Goal: Use online tool/utility: Utilize a website feature to perform a specific function

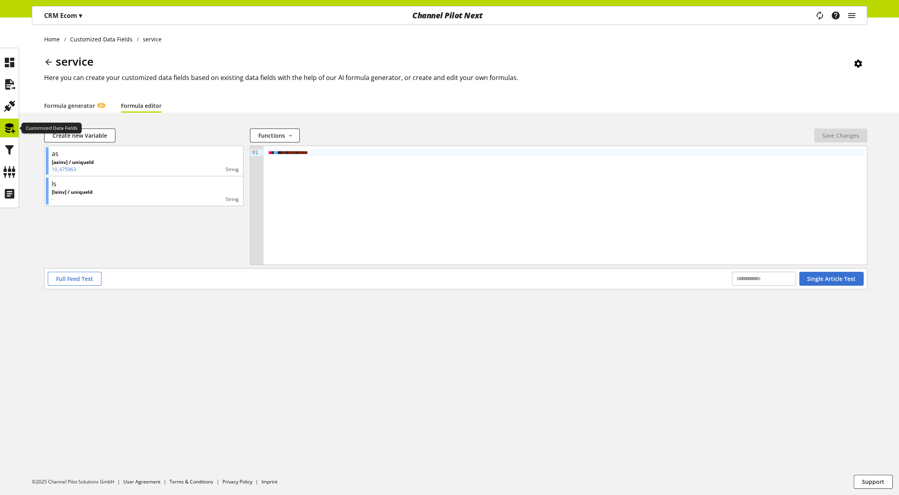
click at [6, 127] on icon at bounding box center [9, 128] width 13 height 16
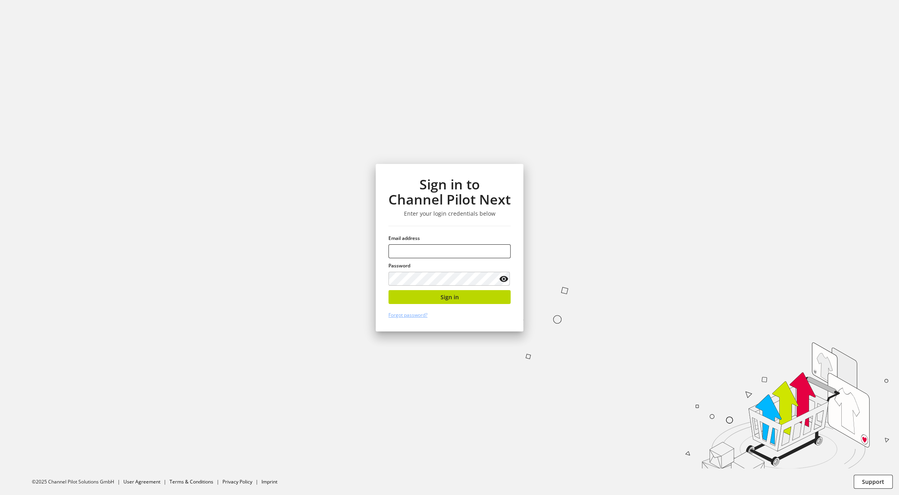
type input "**********"
click at [461, 297] on button "Sign in" at bounding box center [450, 297] width 122 height 14
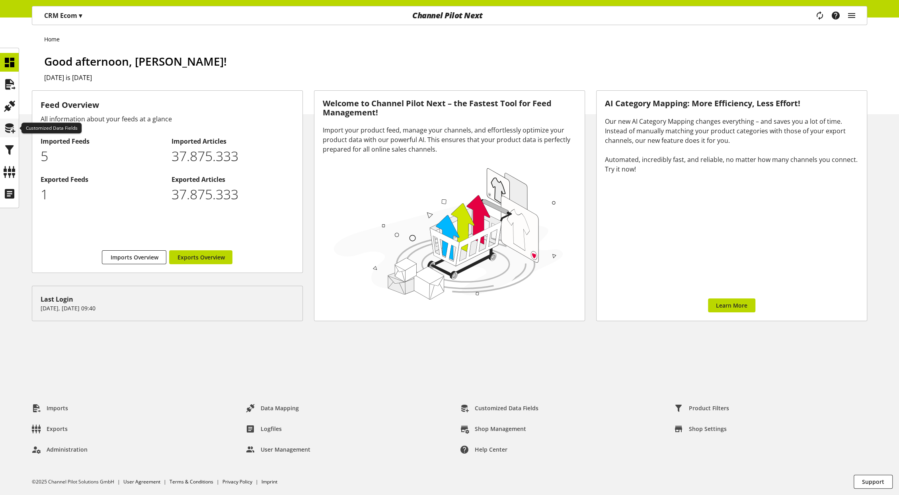
click at [9, 129] on icon at bounding box center [9, 128] width 13 height 16
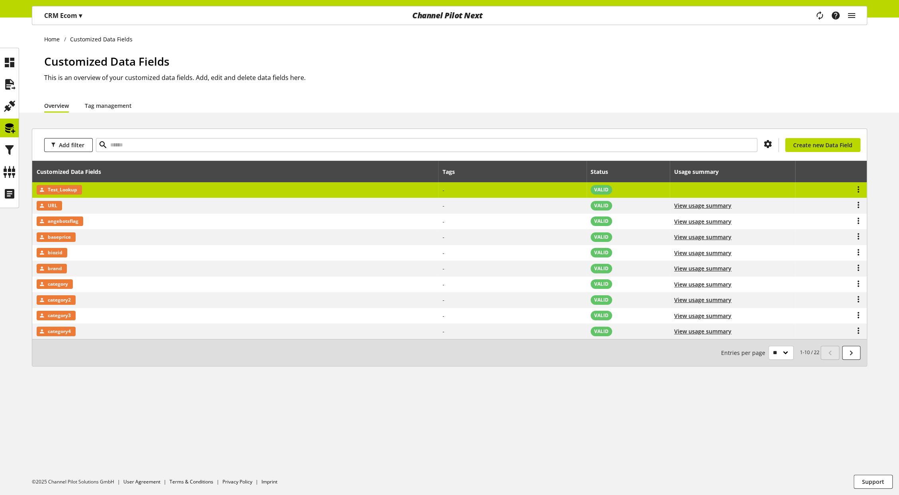
click at [170, 196] on td "Test_Lookup" at bounding box center [235, 190] width 406 height 16
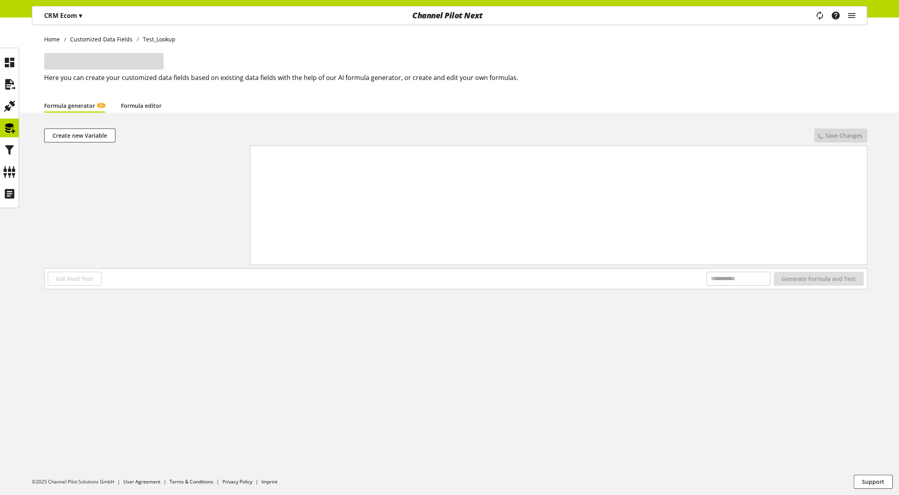
click at [127, 109] on link "Formula editor" at bounding box center [141, 106] width 41 height 8
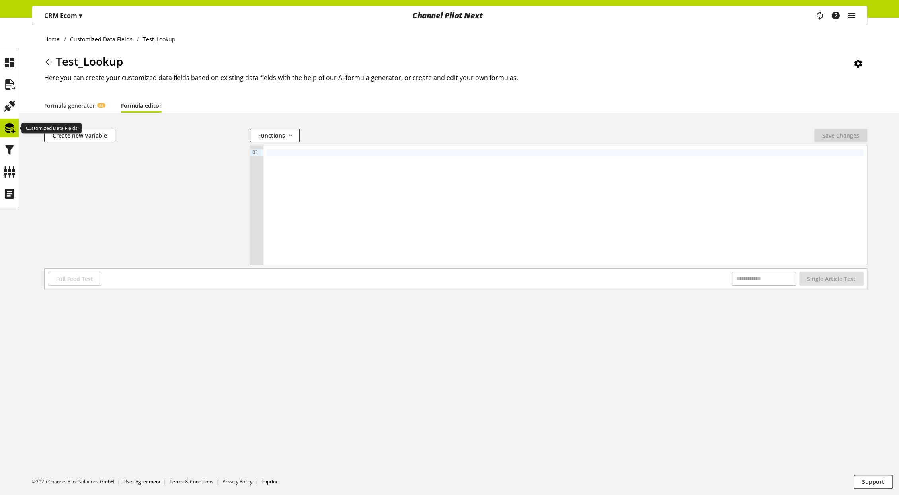
click at [10, 127] on icon at bounding box center [9, 128] width 13 height 16
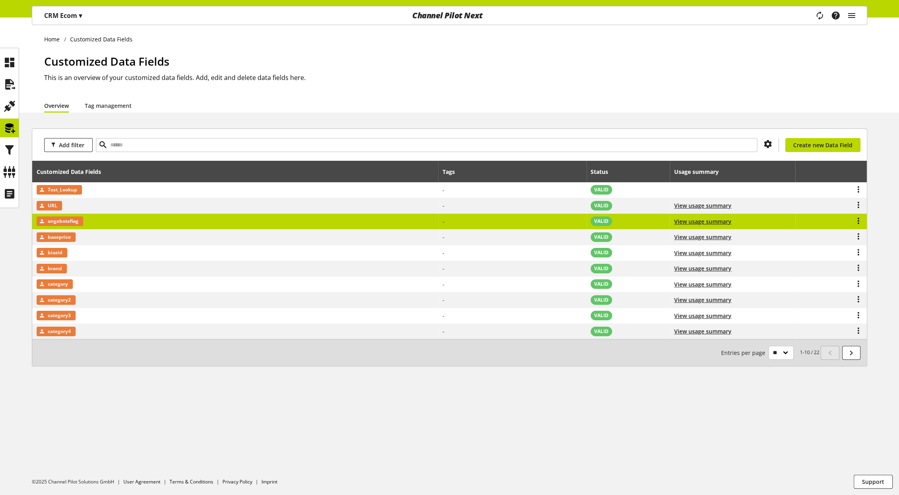
click at [99, 220] on td "angebotsflag" at bounding box center [235, 222] width 406 height 16
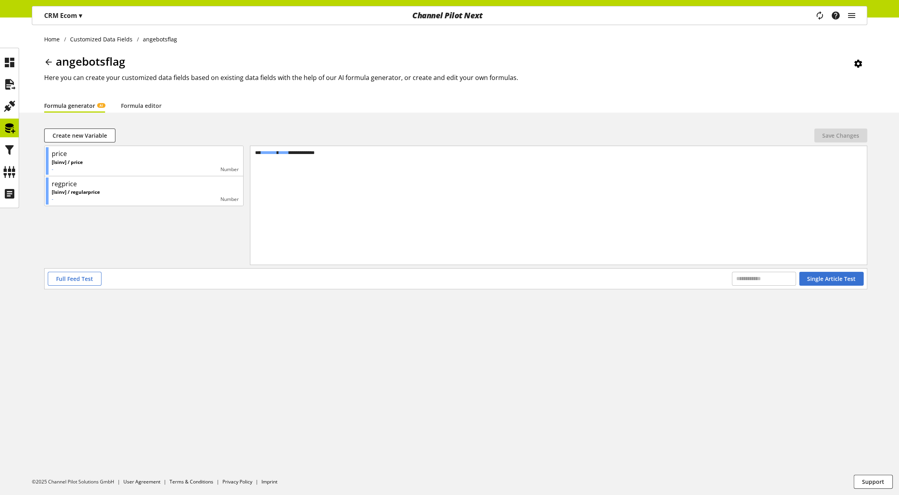
click at [53, 64] on icon at bounding box center [49, 62] width 10 height 14
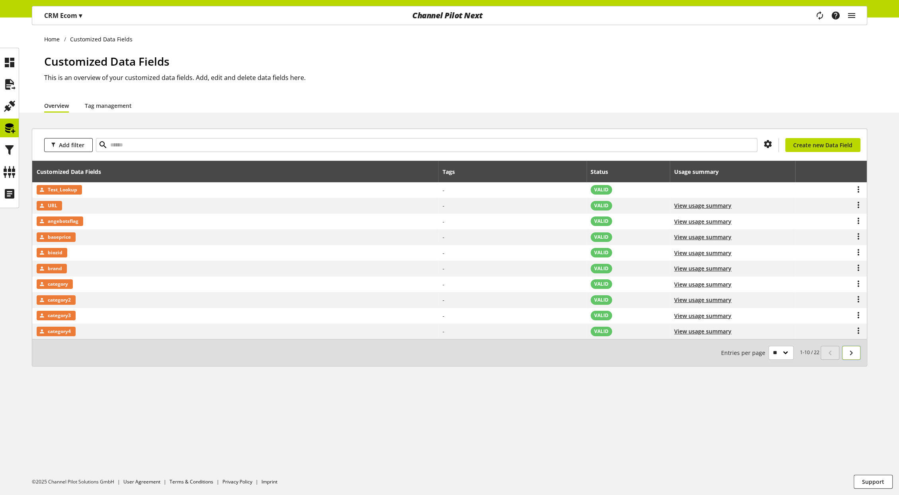
click at [852, 348] on icon at bounding box center [852, 353] width 10 height 14
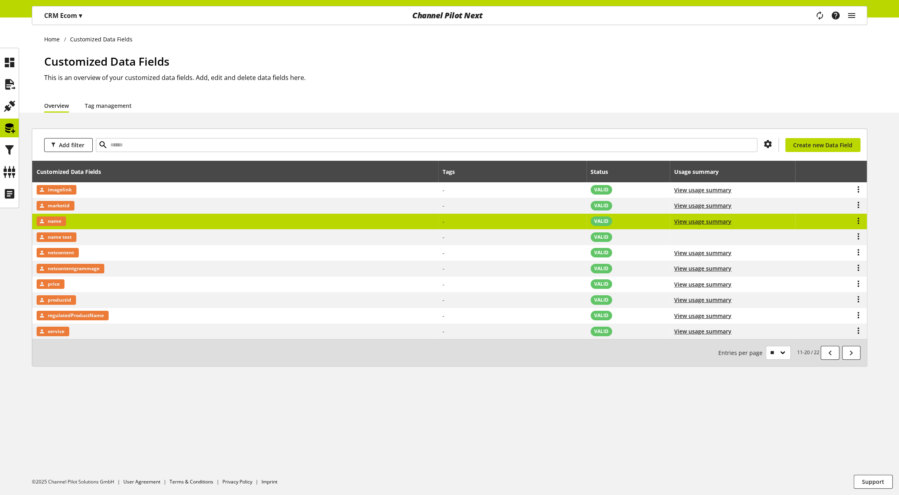
click at [92, 228] on td "name" at bounding box center [235, 222] width 406 height 16
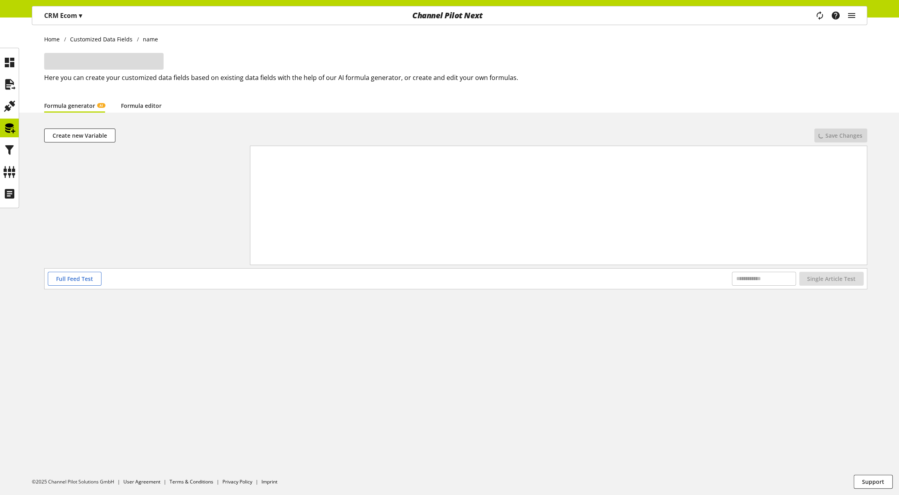
click at [143, 104] on link "Formula editor" at bounding box center [141, 106] width 41 height 8
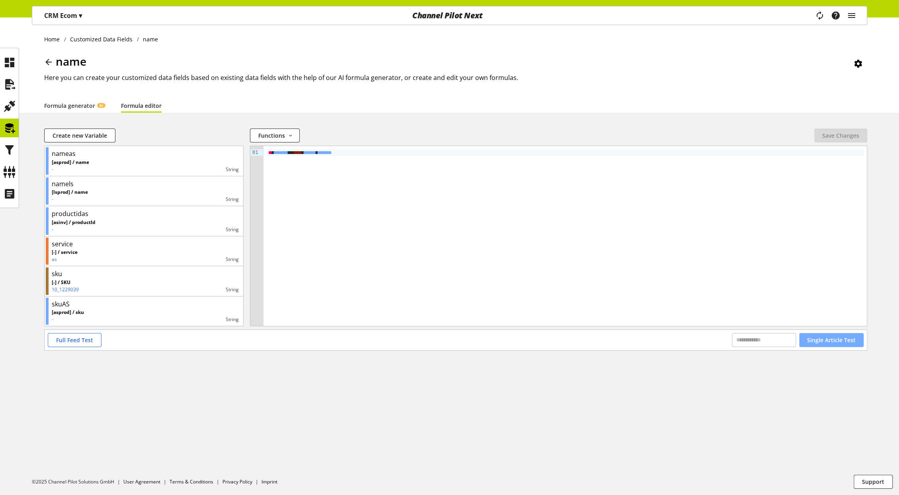
click at [833, 337] on span "Single Article Test" at bounding box center [831, 340] width 49 height 8
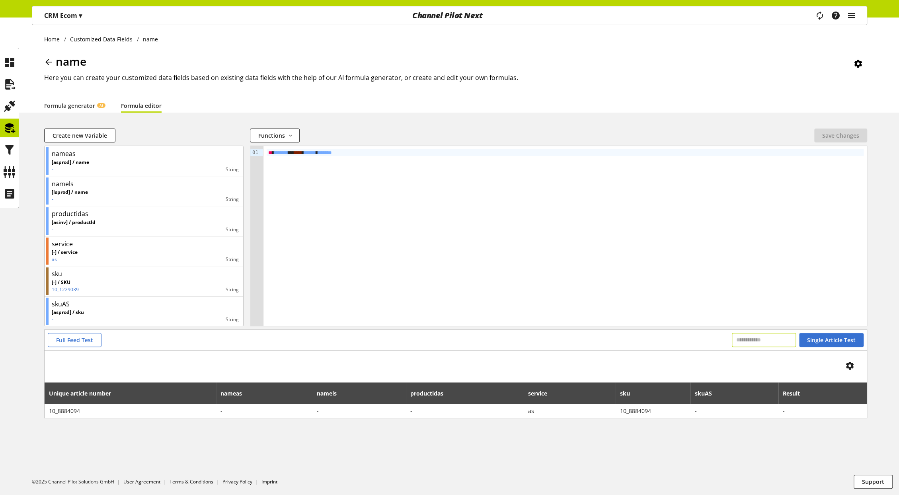
click at [756, 341] on input "text" at bounding box center [764, 340] width 64 height 14
paste input "*********"
type input "*********"
click at [817, 333] on button "Single Article Test" at bounding box center [831, 340] width 64 height 14
